Goal: Task Accomplishment & Management: Manage account settings

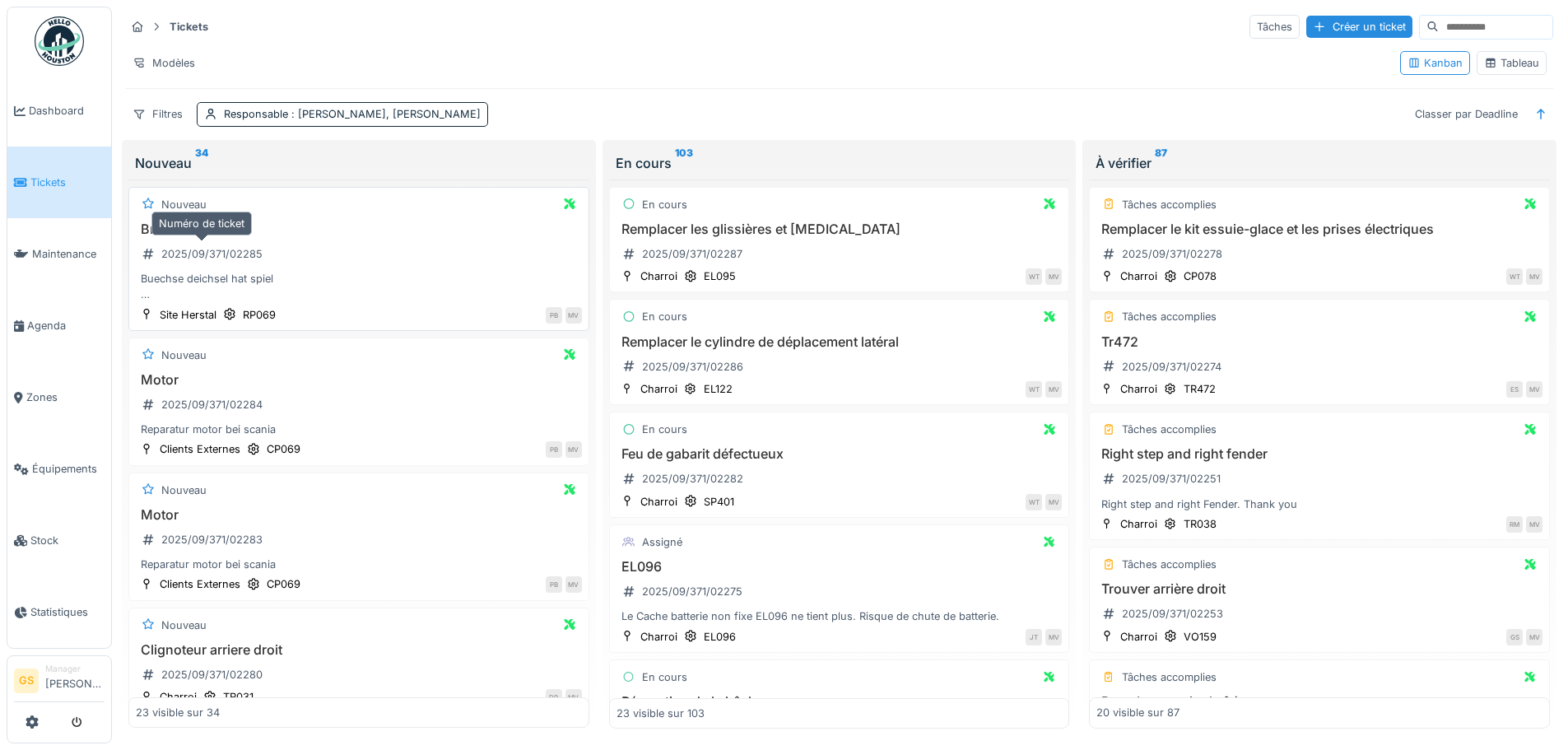
click at [208, 249] on div "2025/09/371/02285" at bounding box center [211, 253] width 102 height 16
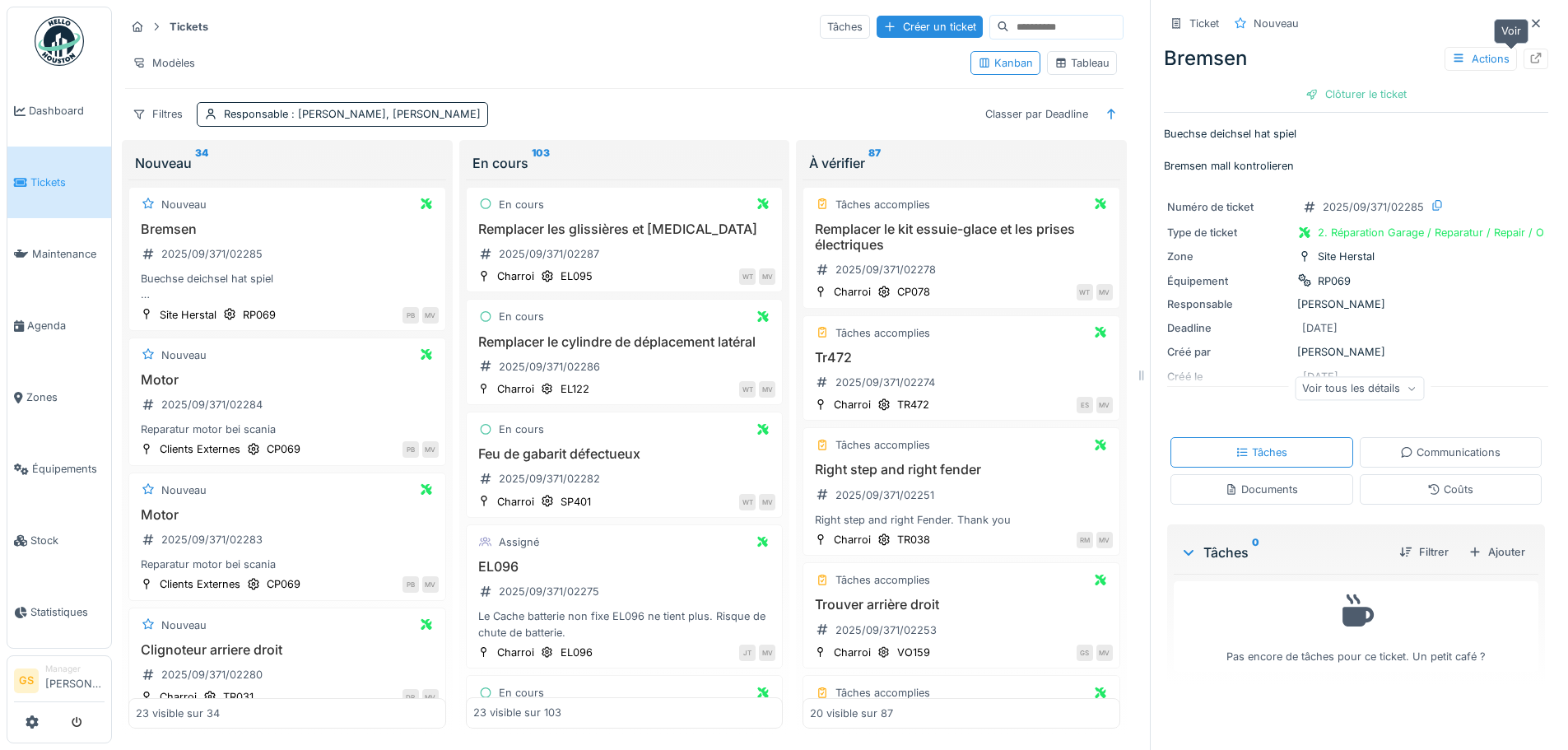
click at [1531, 53] on icon at bounding box center [1535, 58] width 10 height 10
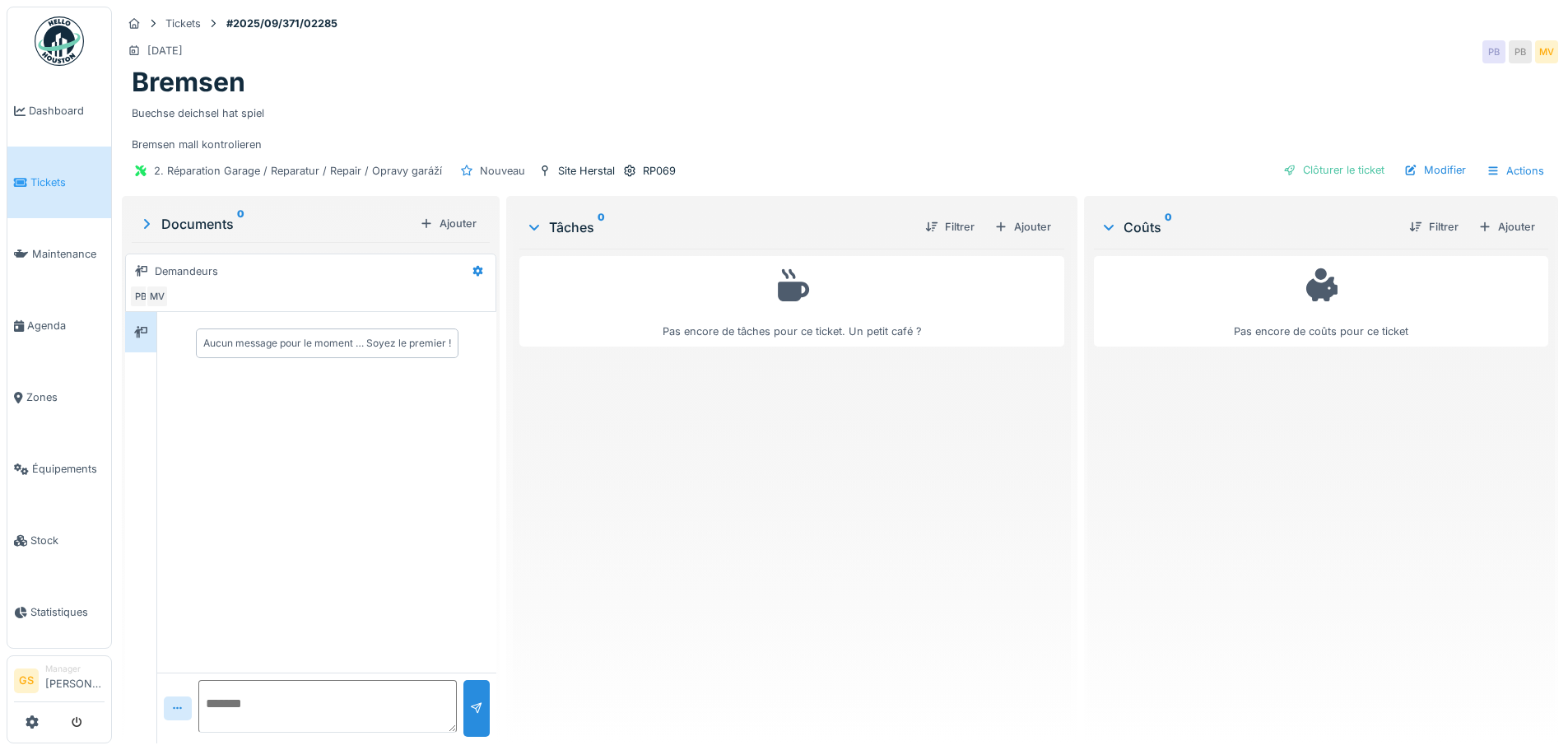
click at [1154, 585] on div "Pas encore de coûts pour ce ticket" at bounding box center [1321, 489] width 455 height 482
click at [42, 178] on span "Tickets" at bounding box center [68, 182] width 75 height 16
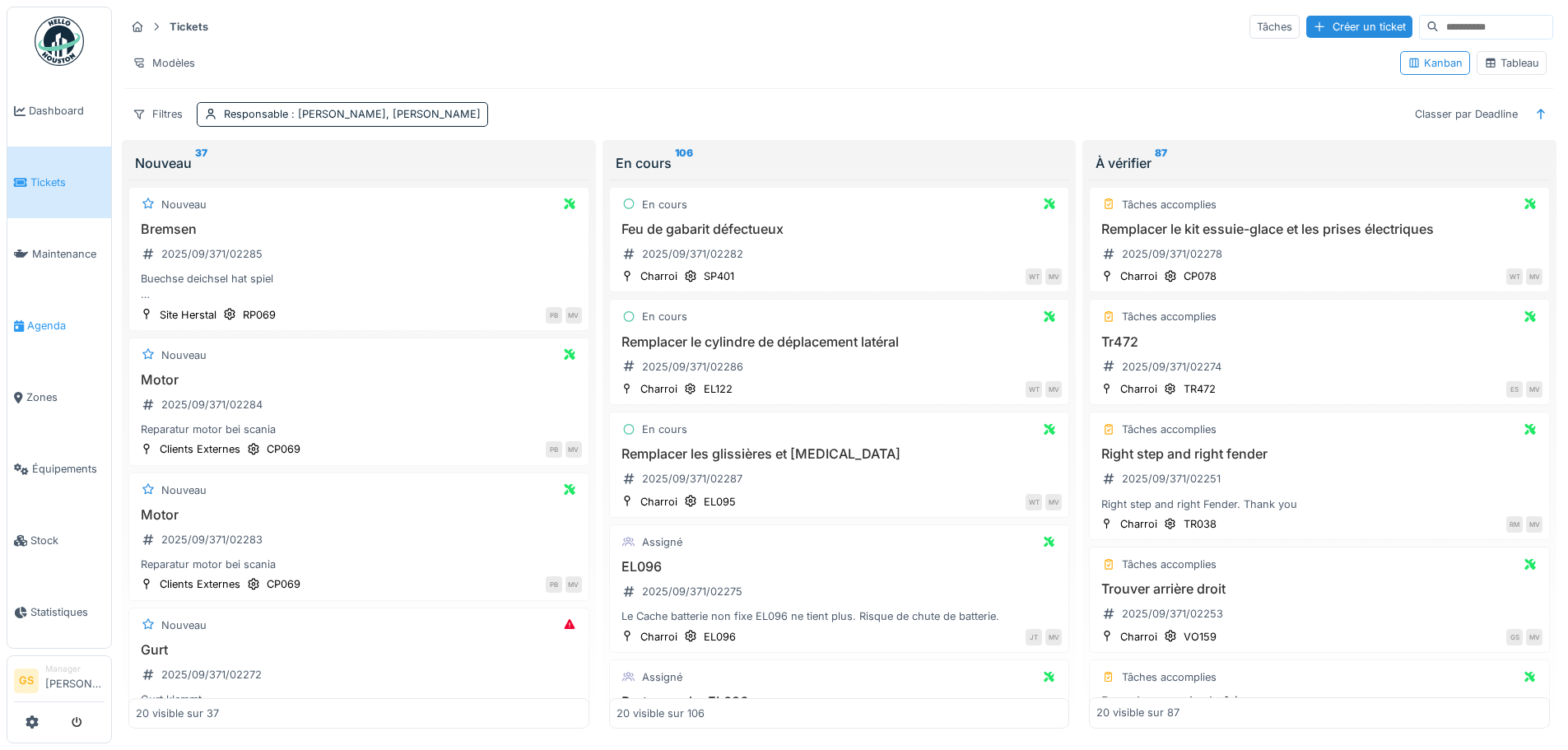
click at [48, 320] on span "Agenda" at bounding box center [65, 325] width 77 height 16
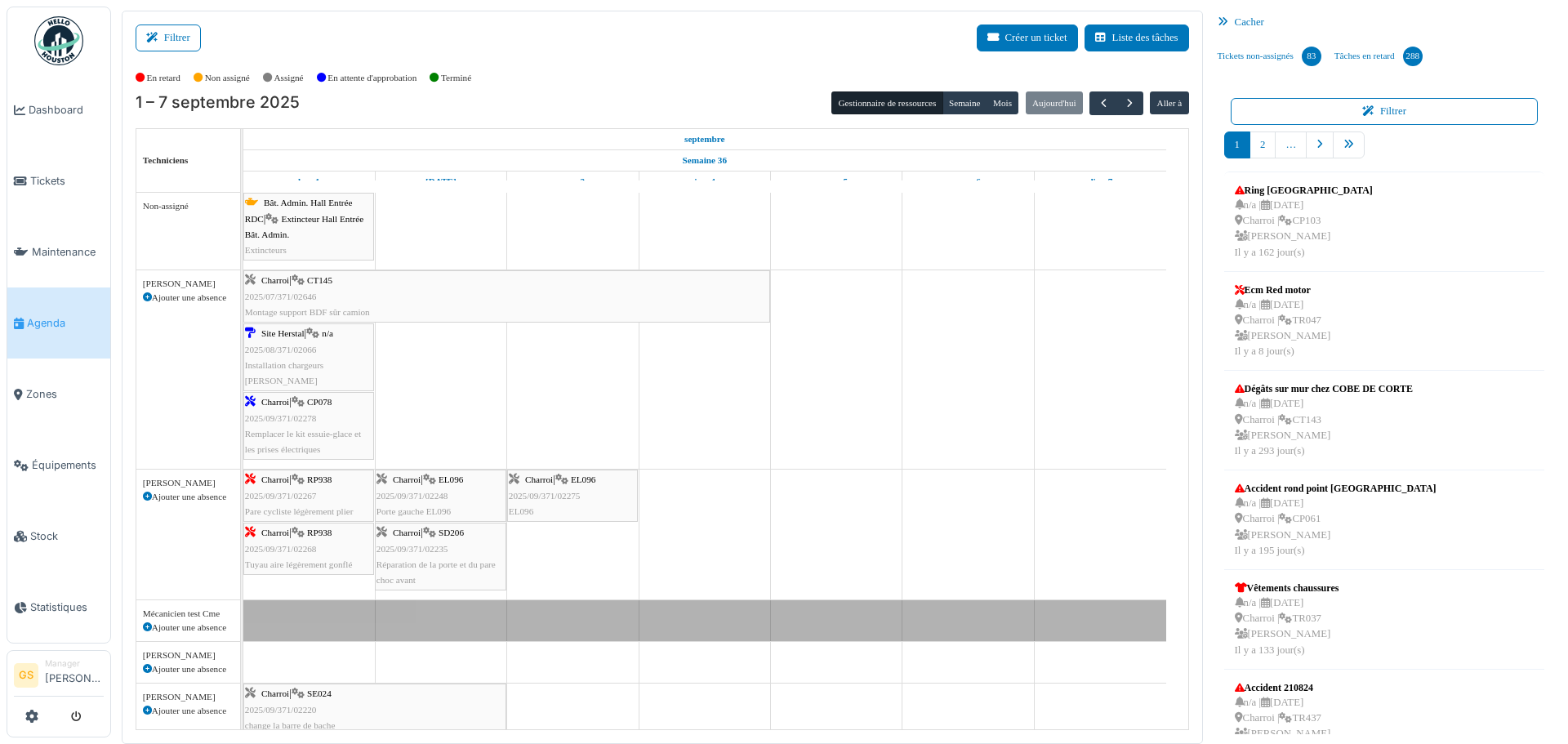
click at [270, 346] on span "2025/08/371/02066" at bounding box center [281, 349] width 72 height 10
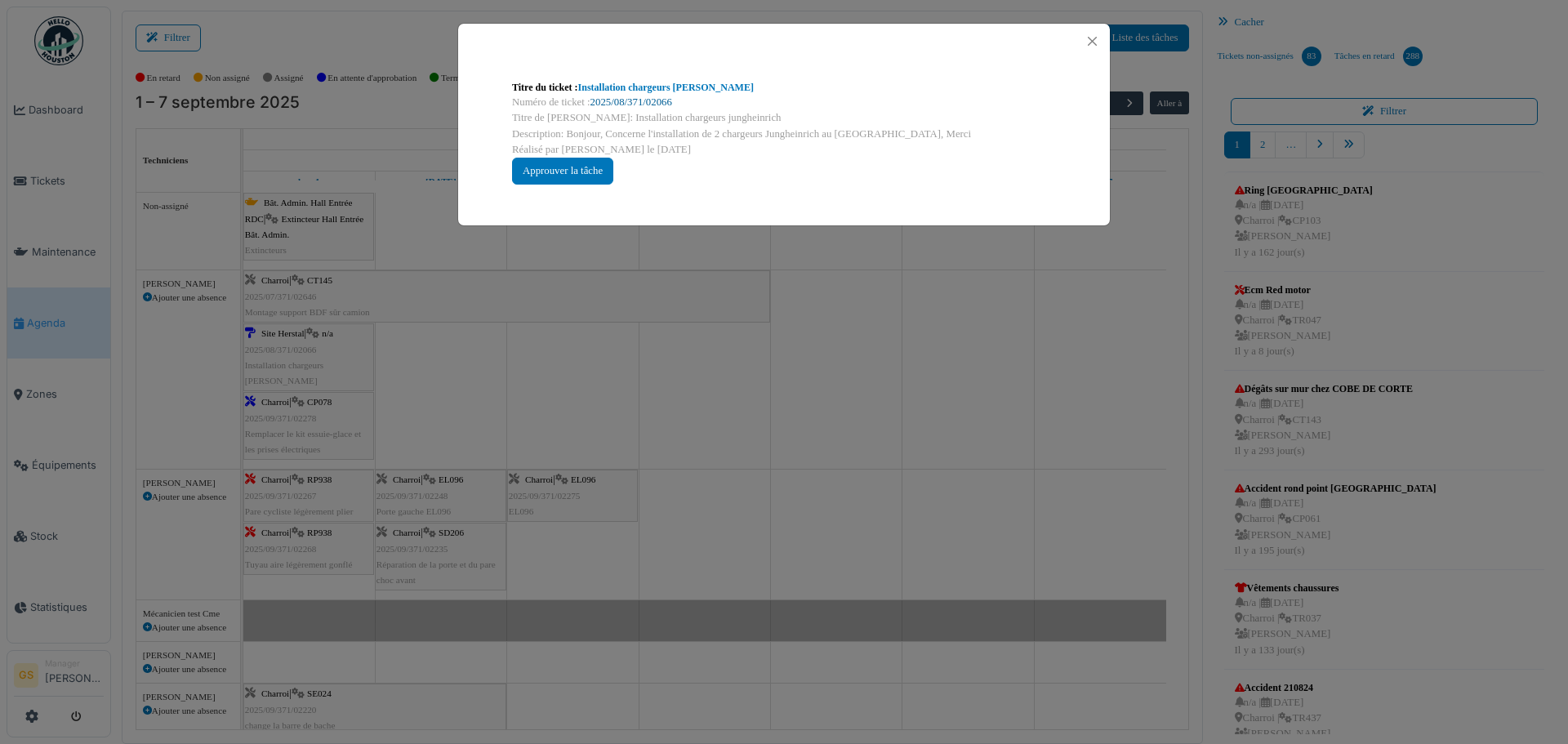
click at [623, 102] on link "2025/08/371/02066" at bounding box center [631, 102] width 81 height 11
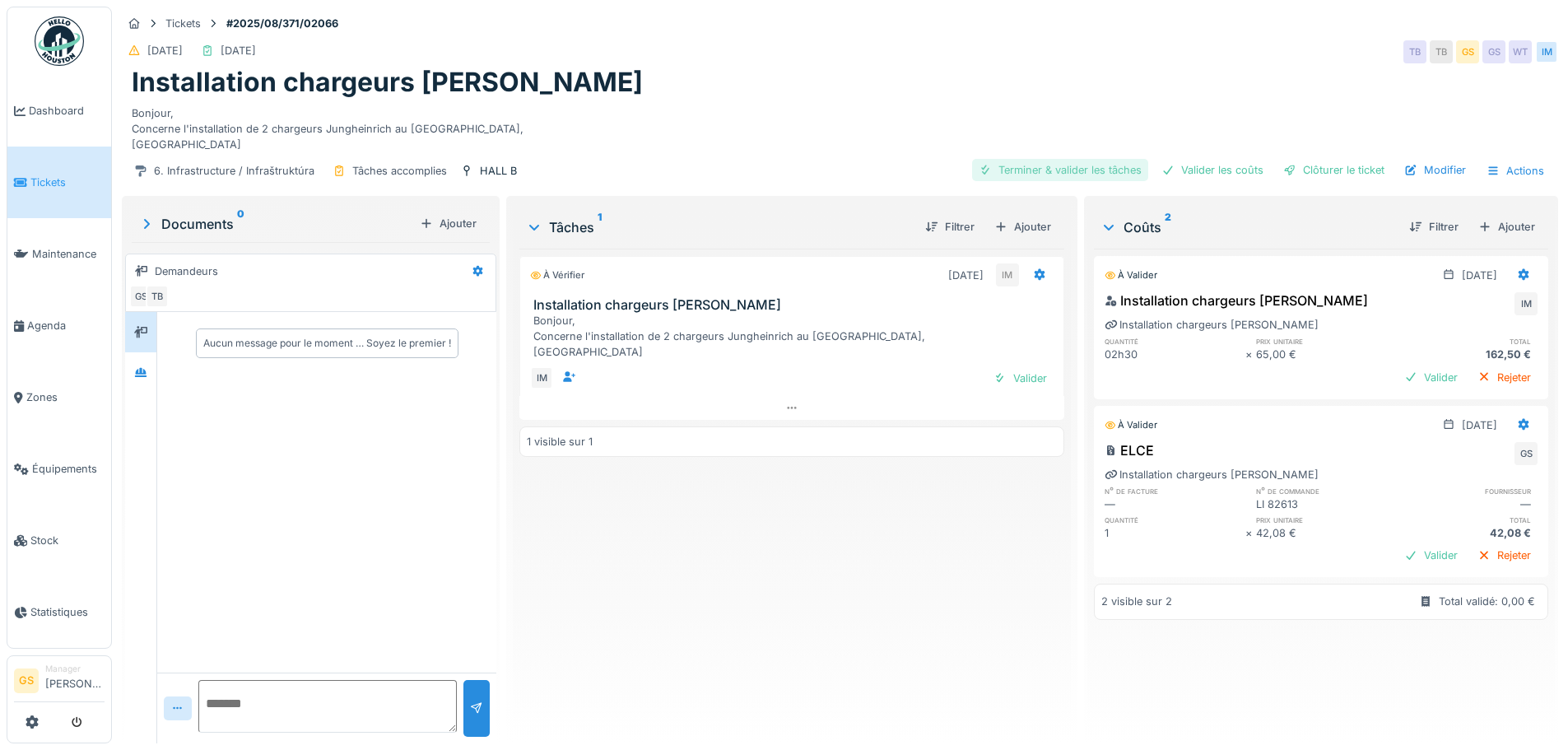
click at [1069, 166] on div "Terminer & valider les tâches" at bounding box center [1059, 170] width 176 height 22
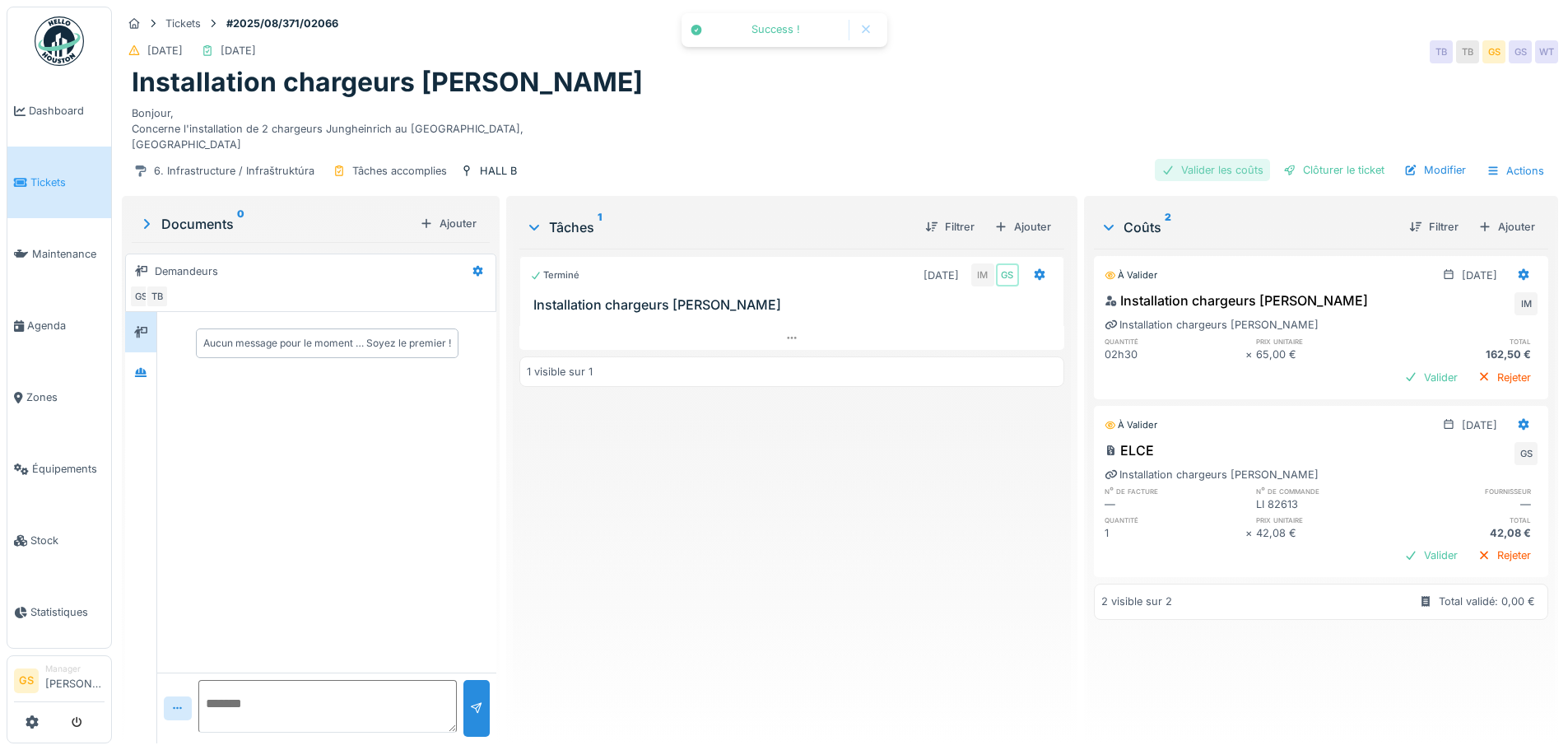
click at [1201, 171] on div "Valider les coûts" at bounding box center [1212, 170] width 116 height 22
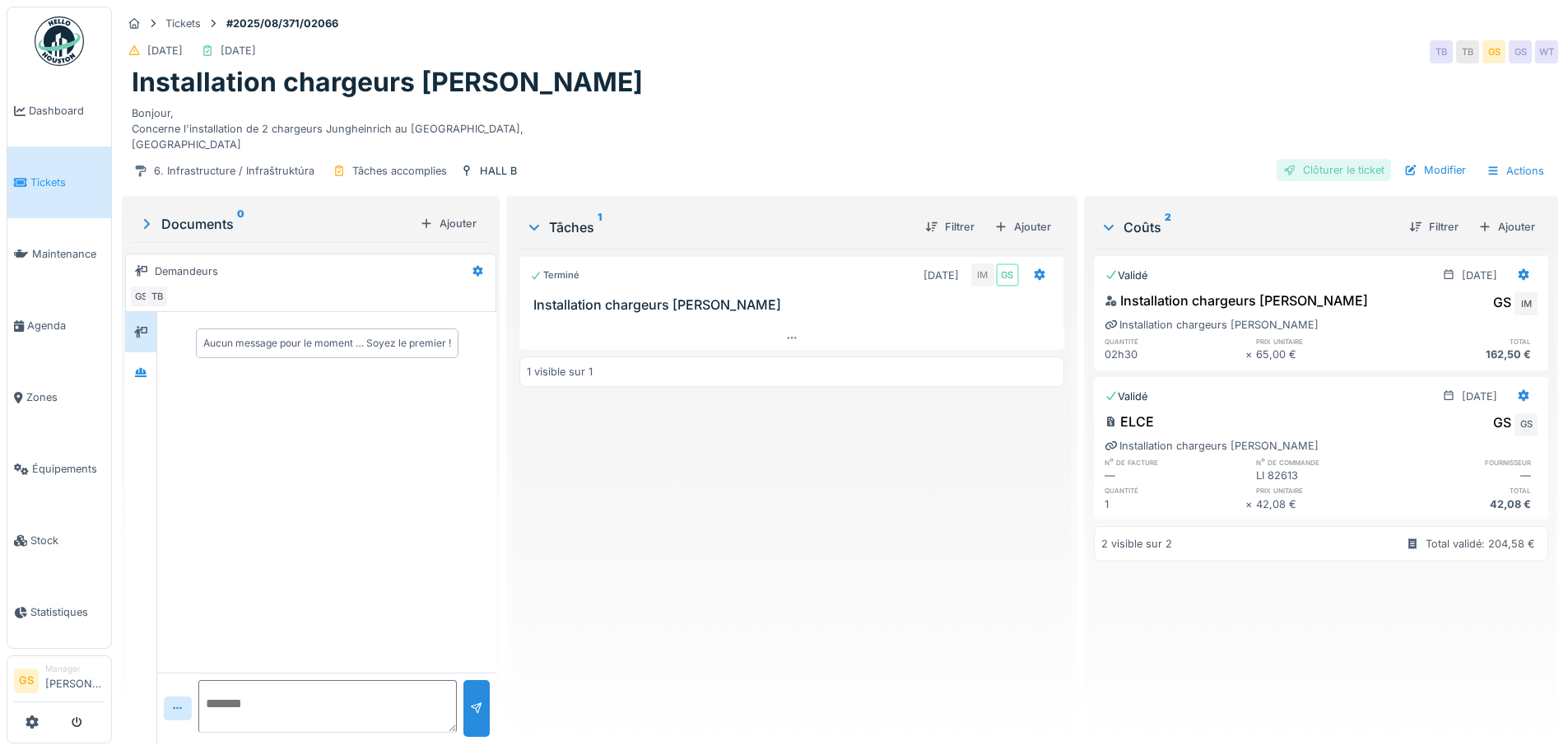
click at [1322, 169] on div "Clôturer le ticket" at bounding box center [1333, 170] width 115 height 22
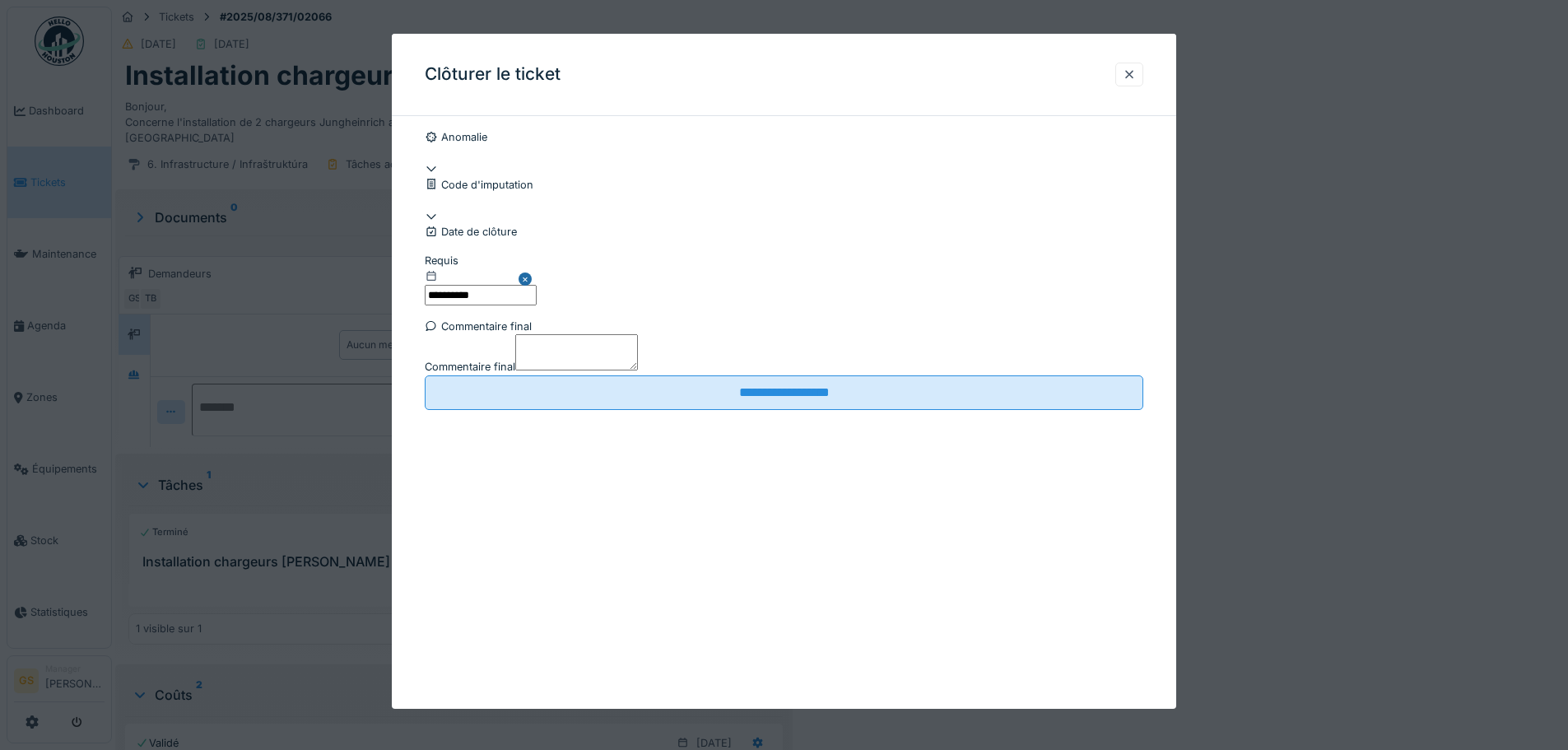
click at [483, 224] on div at bounding box center [784, 216] width 718 height 16
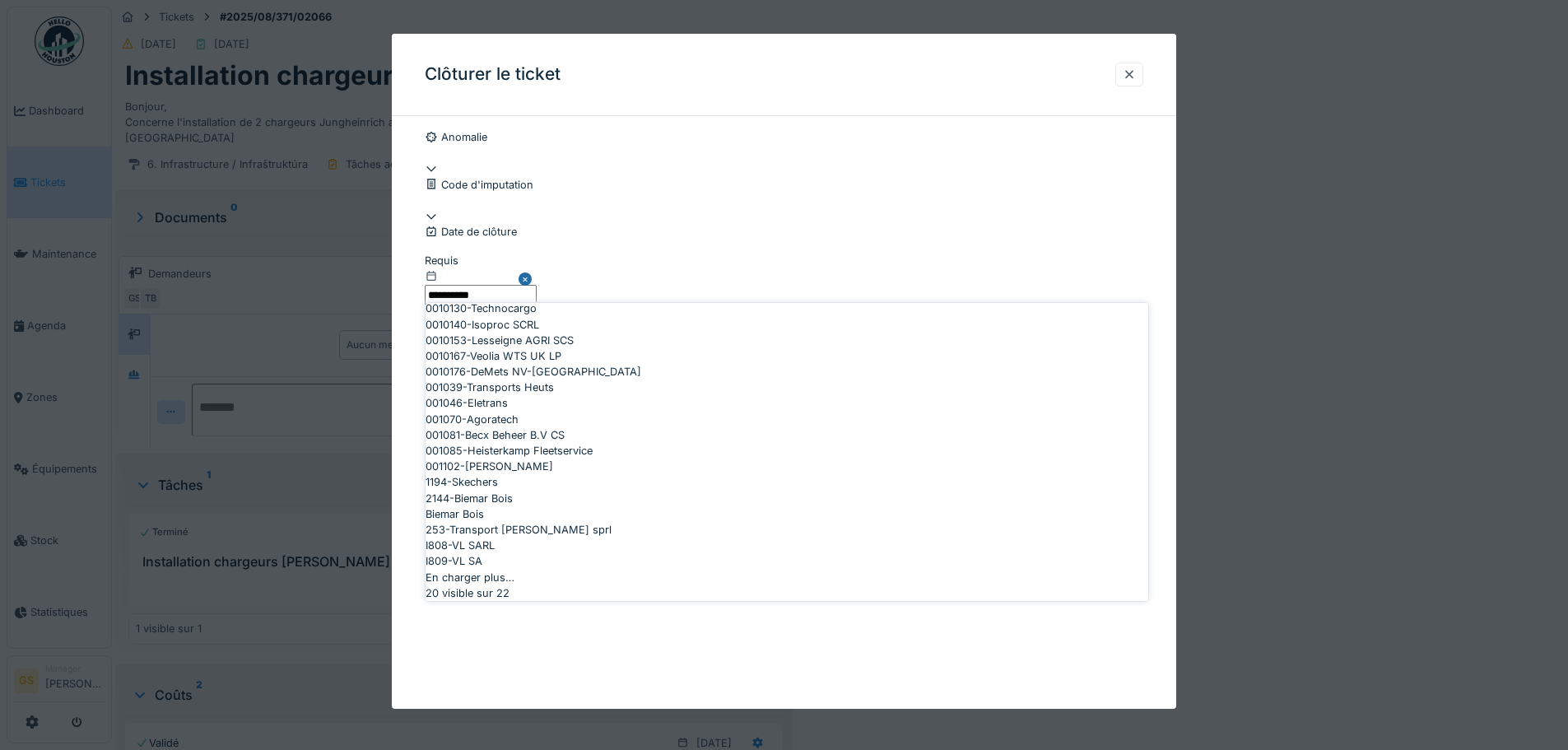
scroll to position [529, 0]
click at [483, 553] on span "I809-VL SA" at bounding box center [454, 561] width 57 height 16
type input "***"
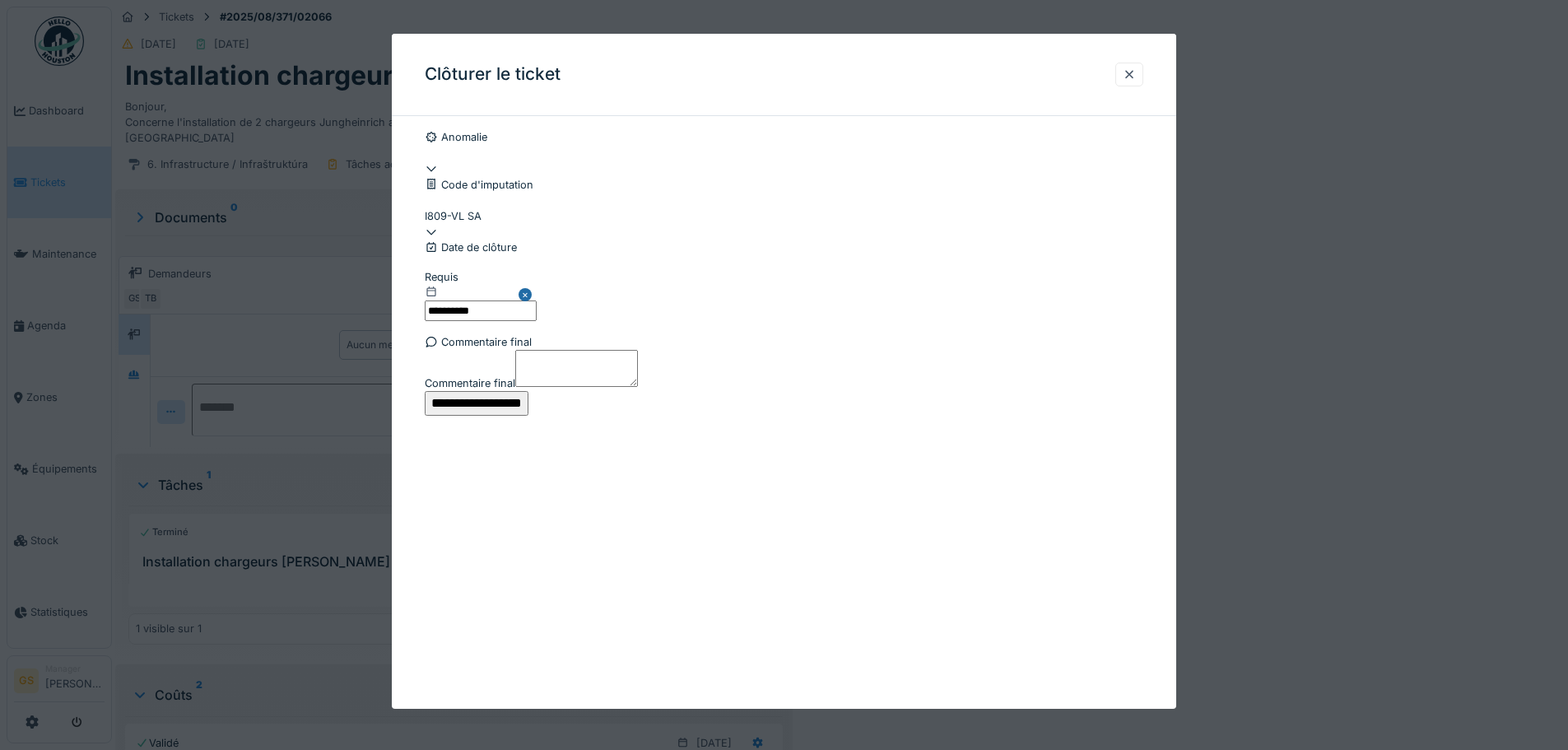
click at [528, 416] on input "**********" at bounding box center [476, 403] width 103 height 25
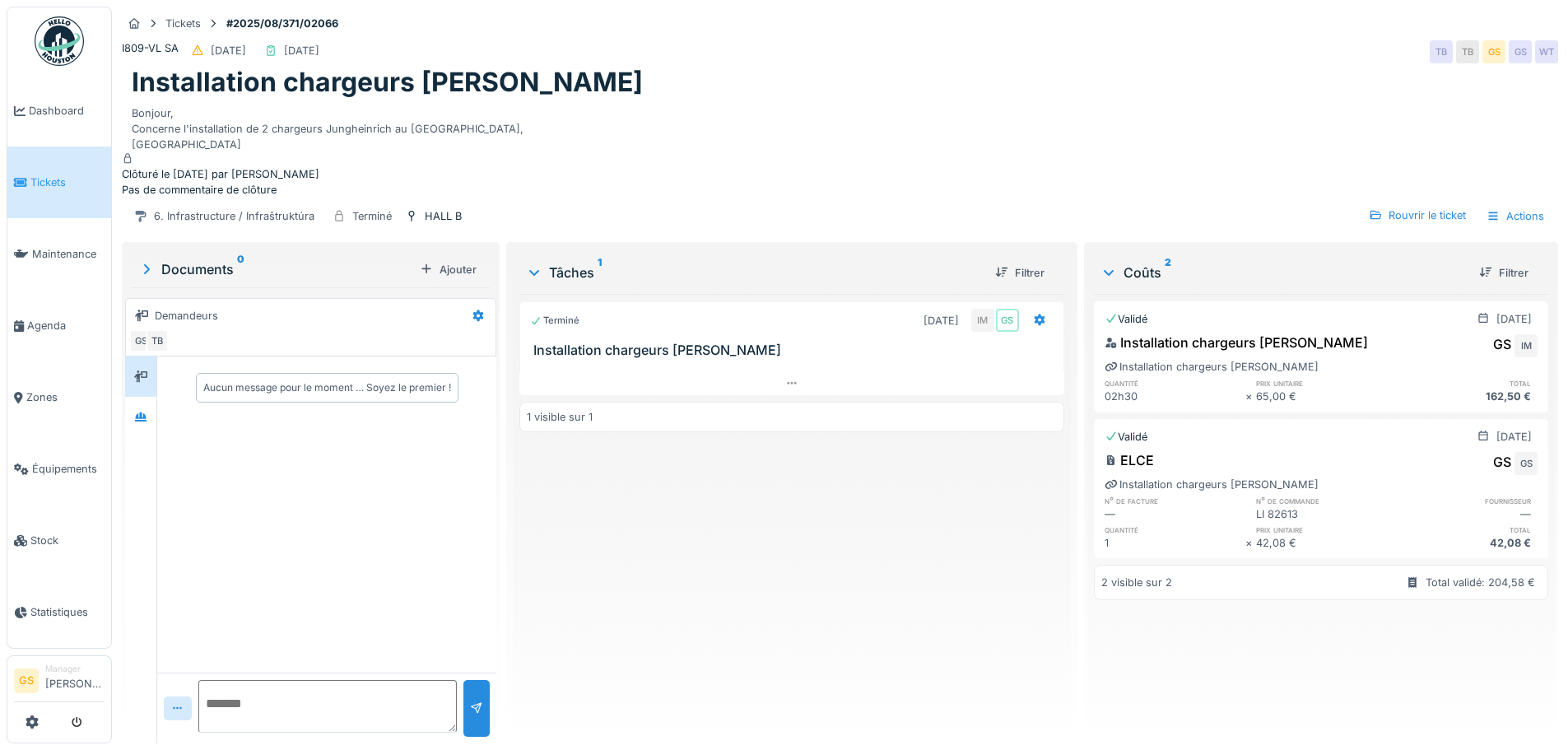
click at [46, 185] on span "Tickets" at bounding box center [68, 182] width 75 height 16
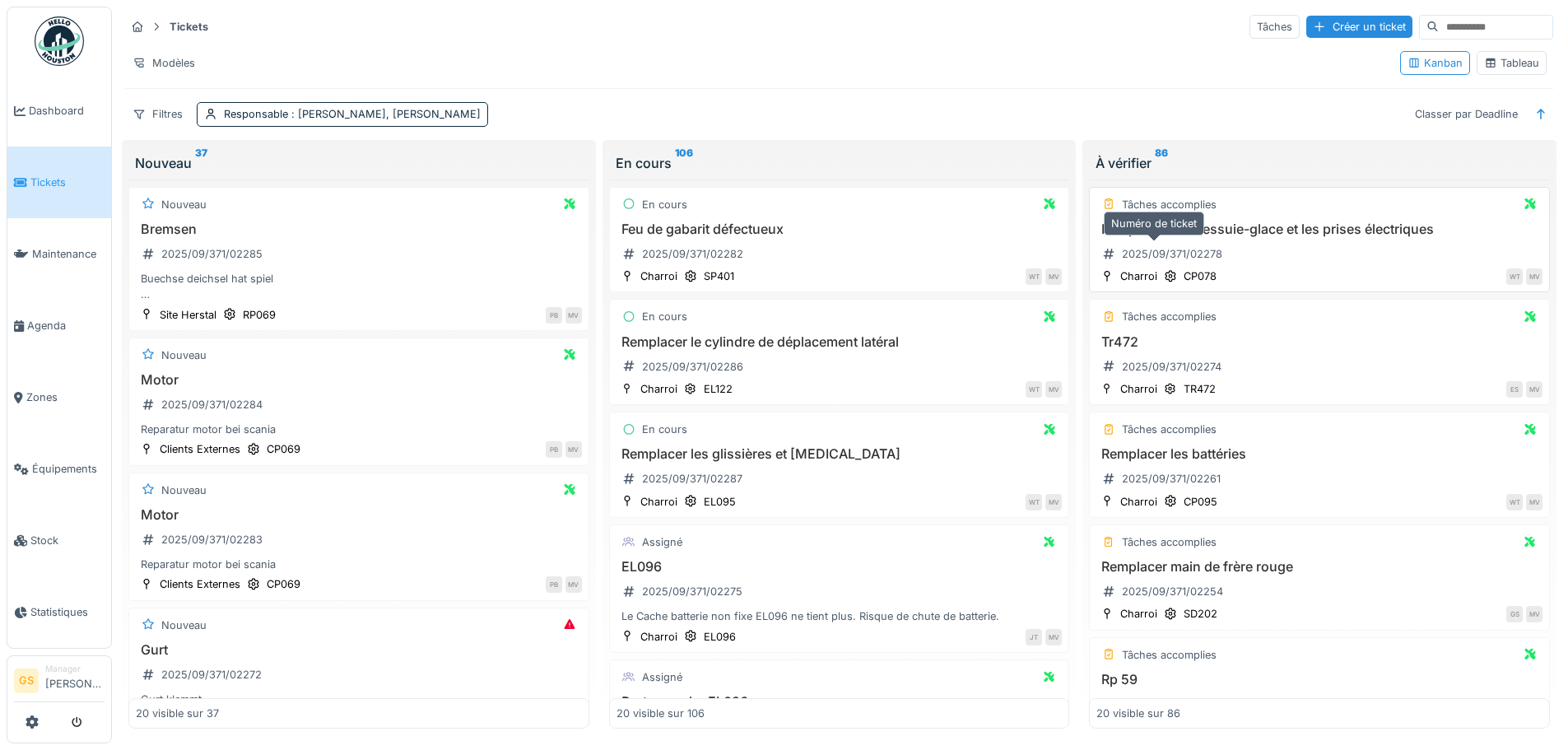
click at [1133, 254] on div "2025/09/371/02278" at bounding box center [1172, 253] width 101 height 16
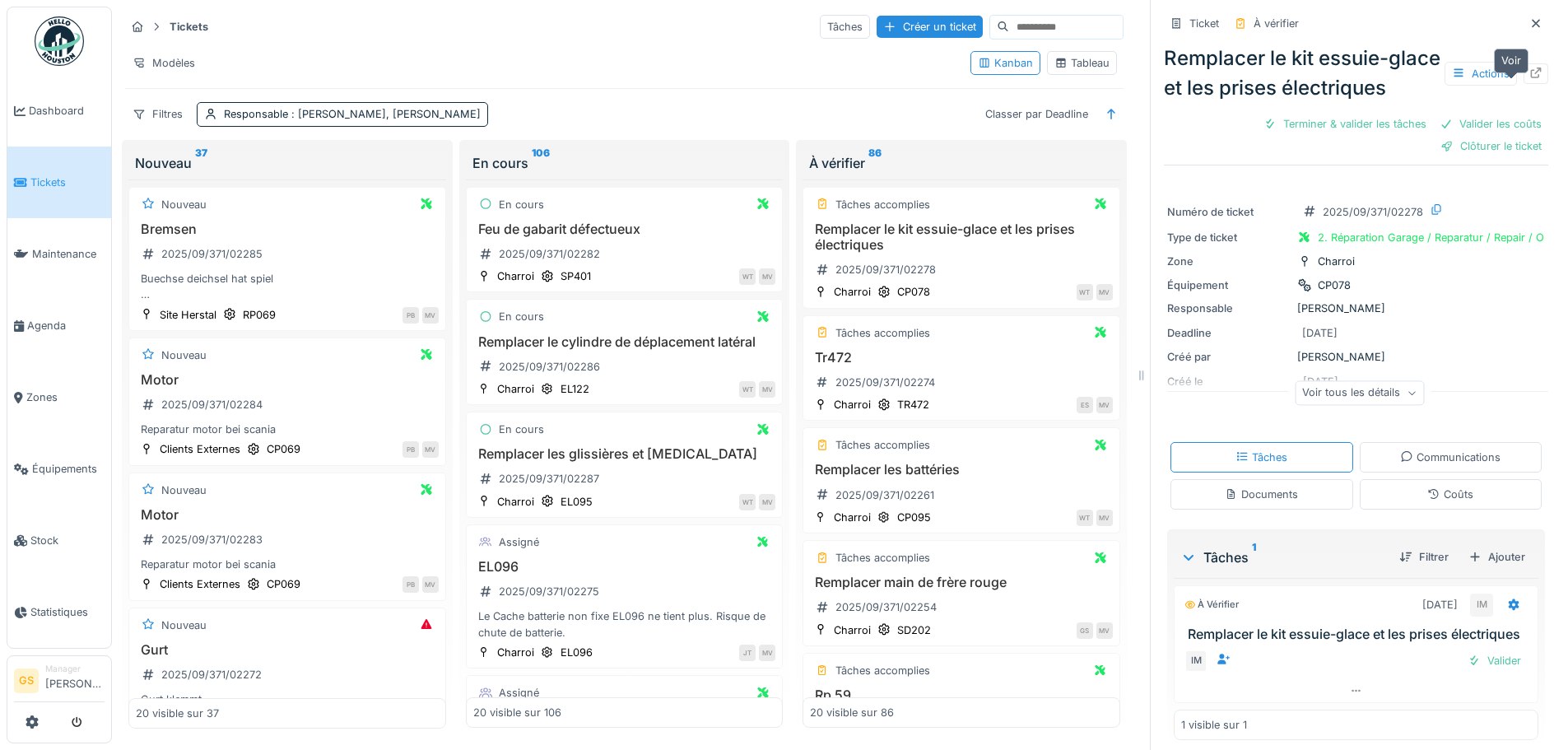
click at [1531, 78] on icon at bounding box center [1535, 72] width 10 height 10
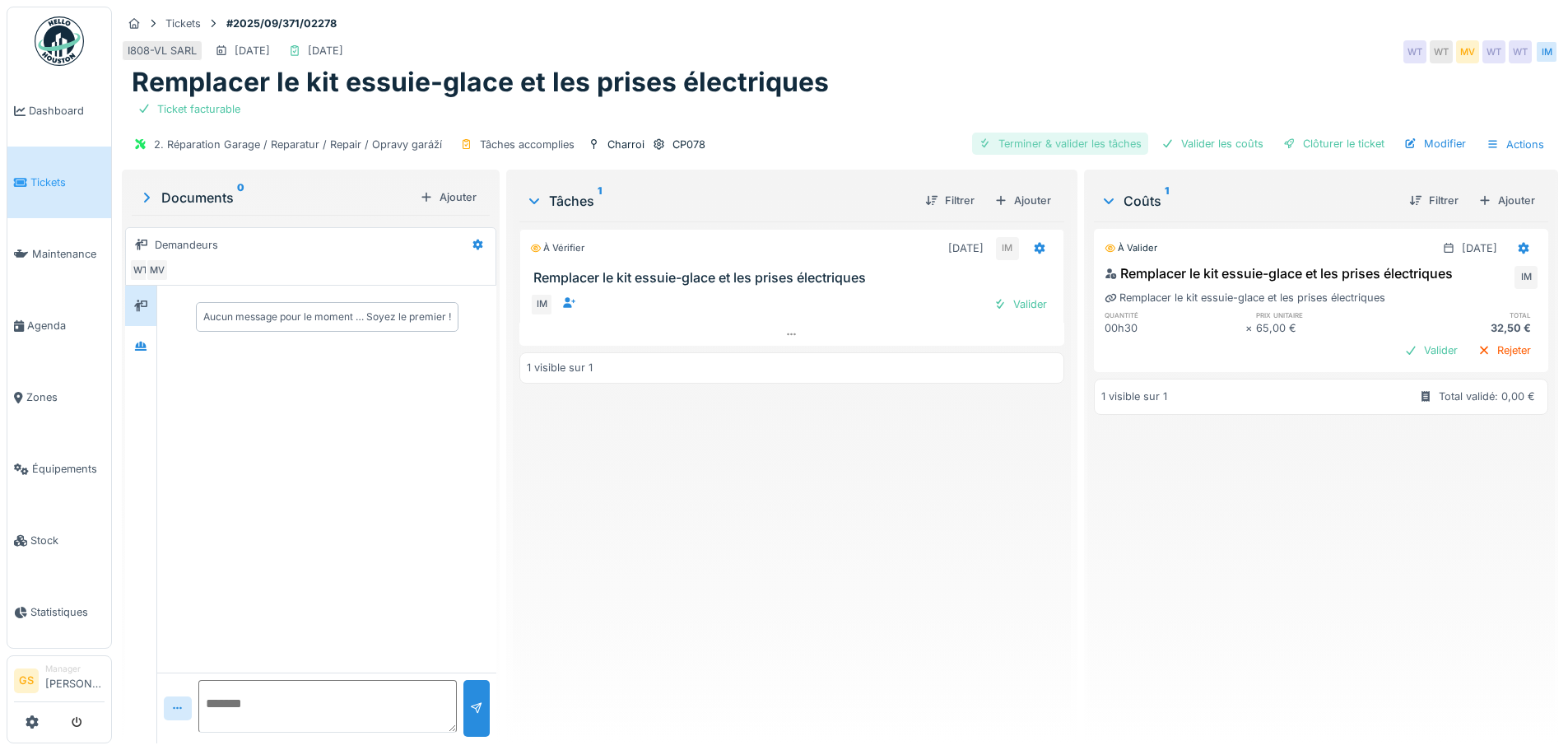
click at [1085, 146] on div "Terminer & valider les tâches" at bounding box center [1059, 143] width 176 height 22
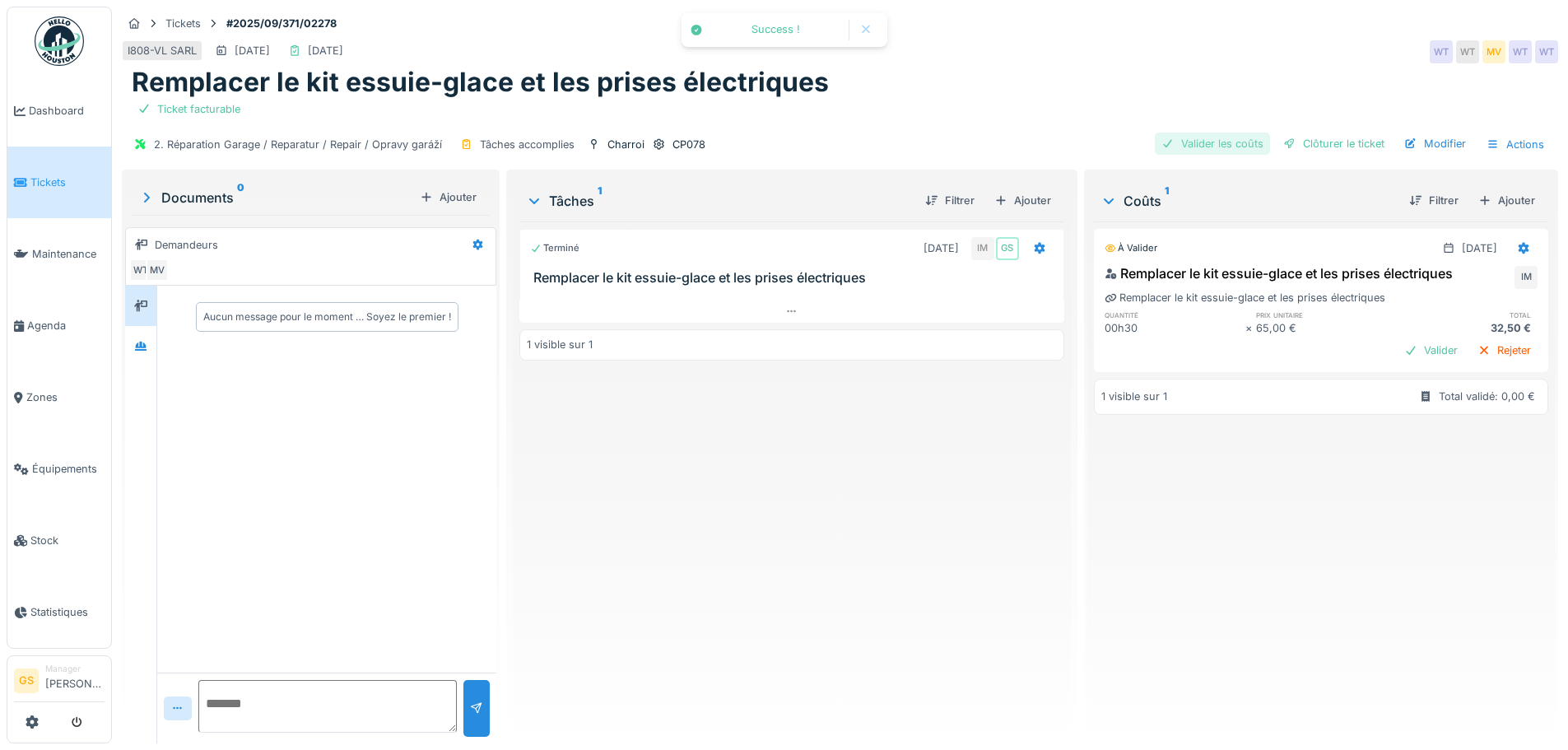
click at [1213, 144] on div "Valider les coûts" at bounding box center [1212, 143] width 116 height 22
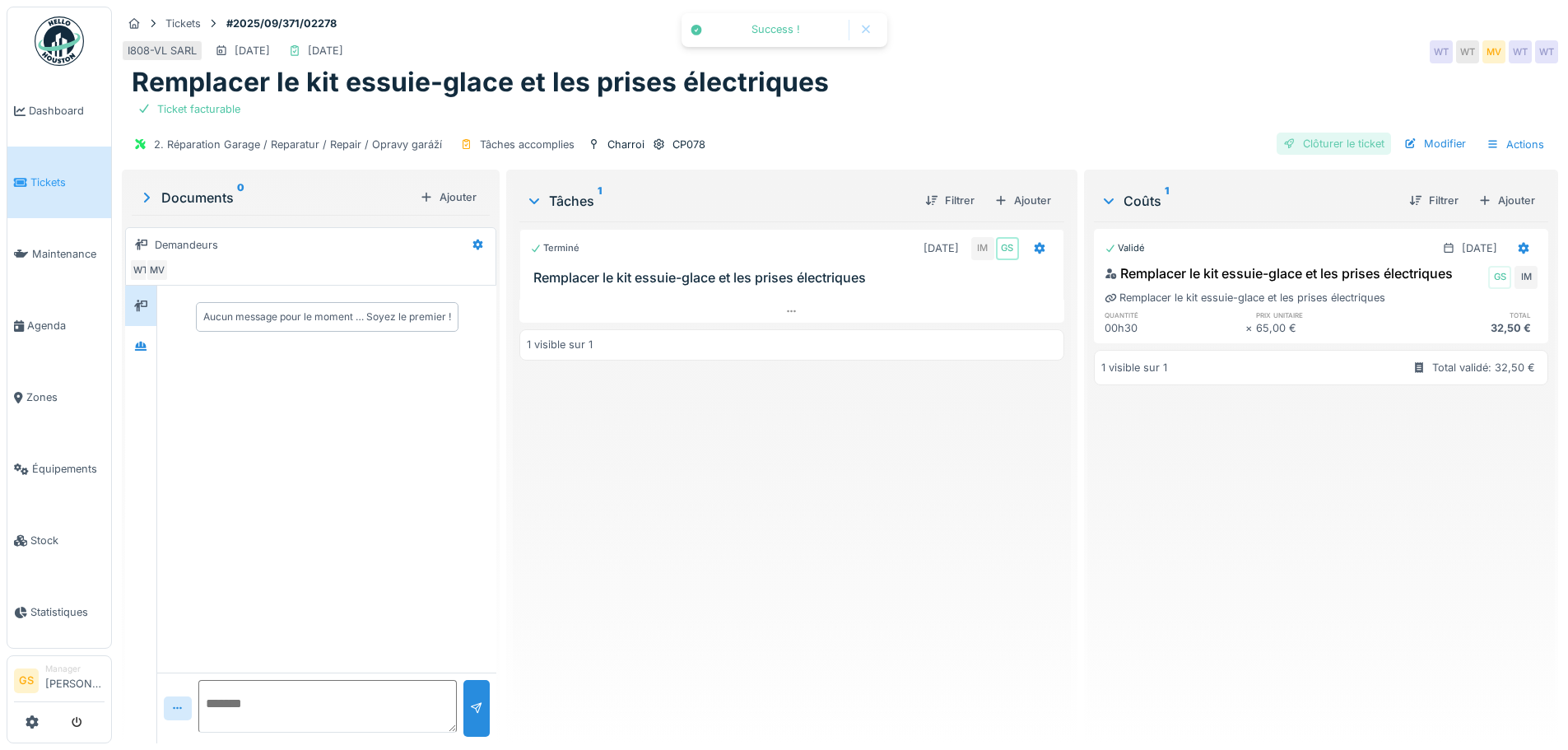
click at [1316, 143] on div "Clôturer le ticket" at bounding box center [1333, 143] width 115 height 22
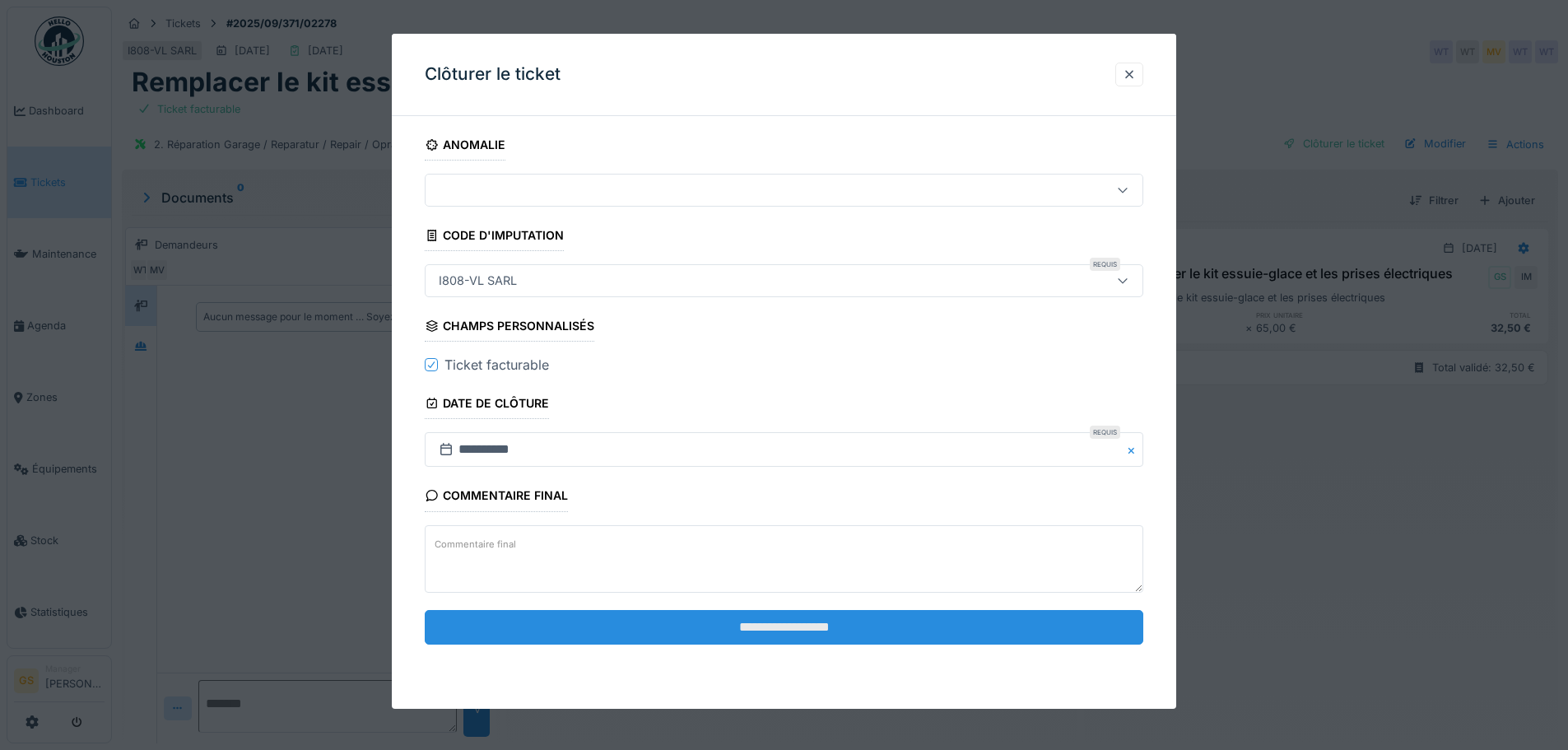
click at [854, 629] on input "**********" at bounding box center [784, 627] width 718 height 34
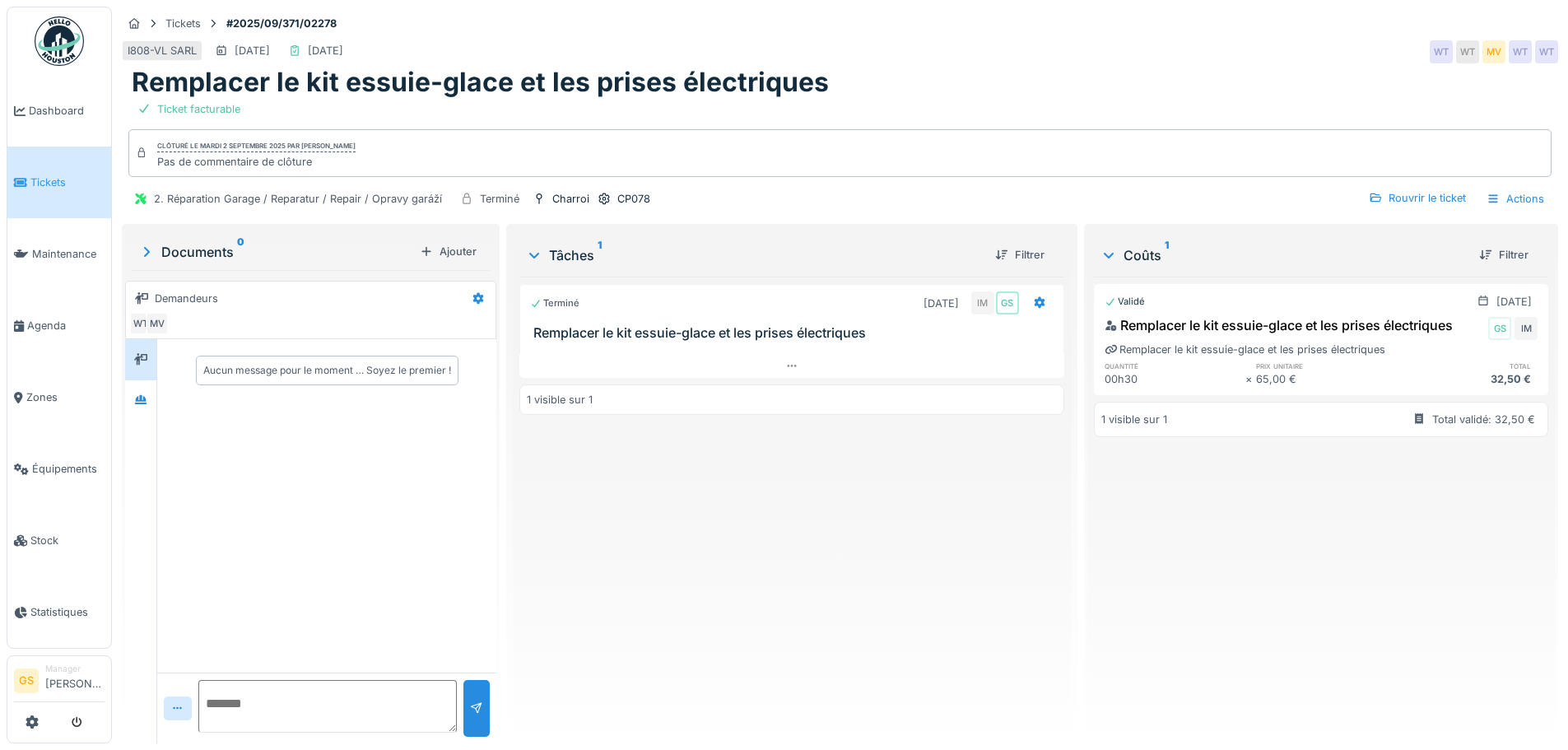
click at [61, 194] on link "Tickets" at bounding box center [59, 182] width 103 height 72
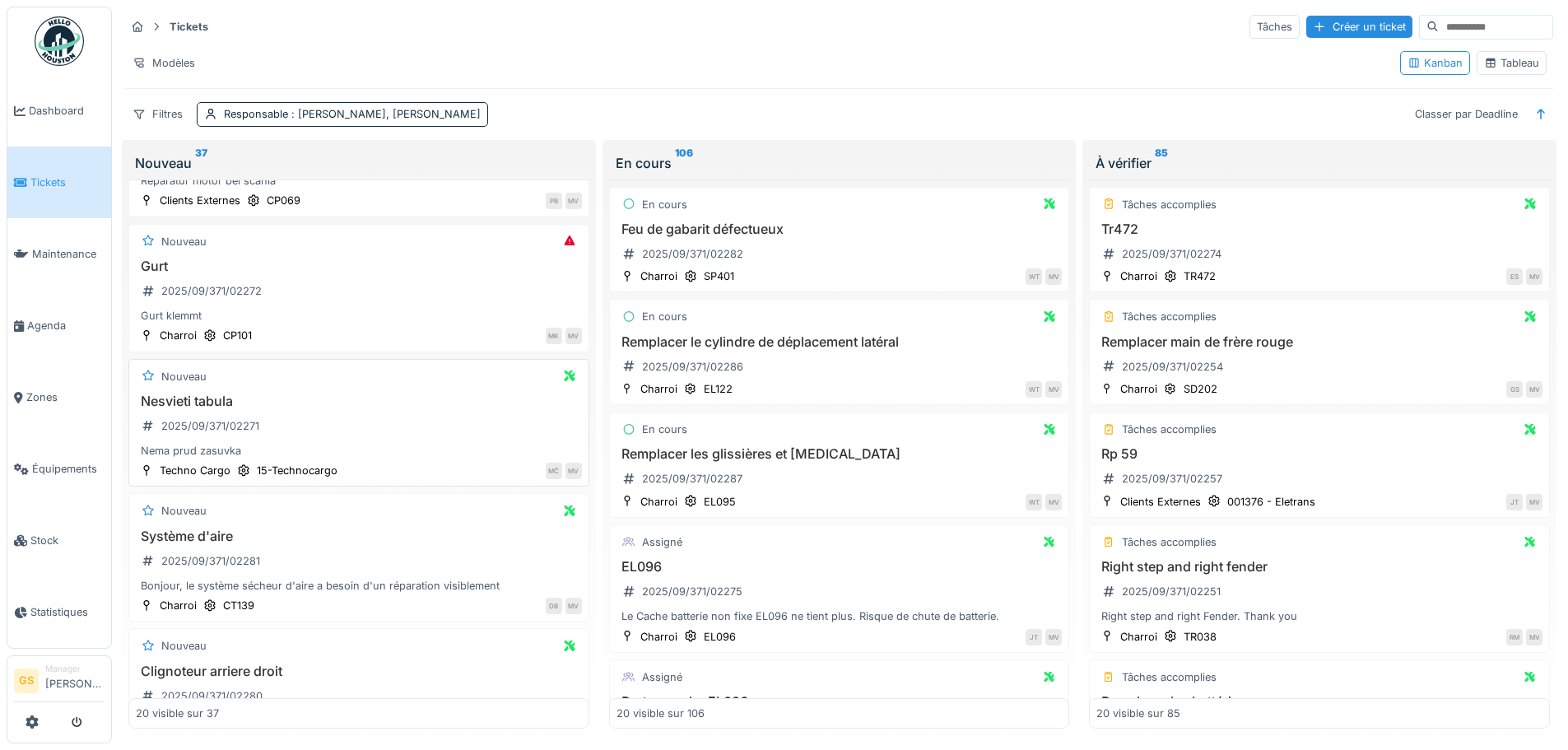
scroll to position [412, 0]
